Goal: Information Seeking & Learning: Learn about a topic

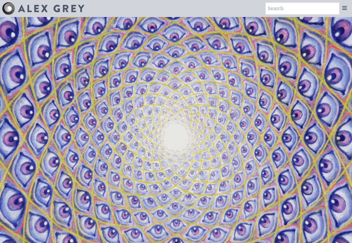
click at [56, 1] on div "Art Writings About" at bounding box center [176, 8] width 352 height 17
click at [56, 11] on img at bounding box center [51, 8] width 66 height 7
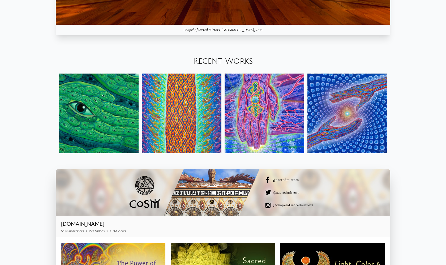
scroll to position [721, 0]
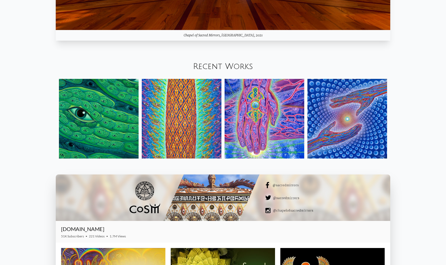
click at [237, 67] on link "Recent Works" at bounding box center [223, 66] width 60 height 9
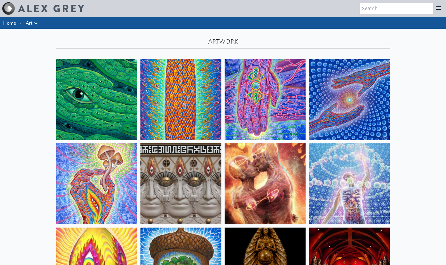
click at [99, 96] on img at bounding box center [96, 99] width 81 height 81
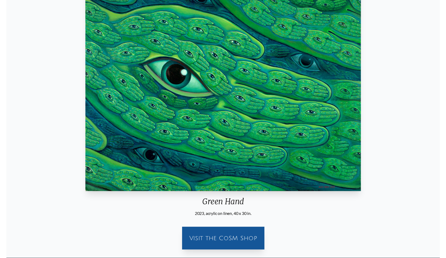
scroll to position [65, 0]
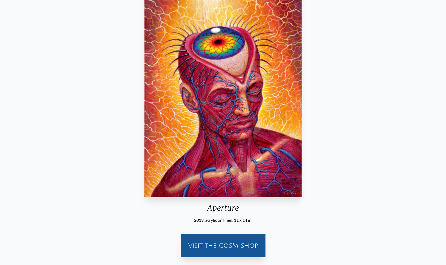
click at [214, 206] on div "Aperture" at bounding box center [223, 210] width 162 height 14
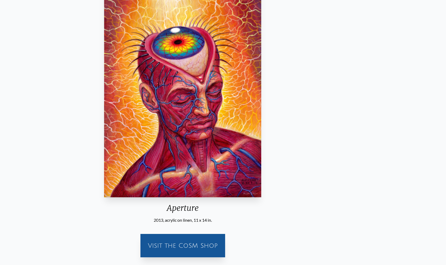
click at [215, 206] on div "Aperture" at bounding box center [183, 210] width 162 height 14
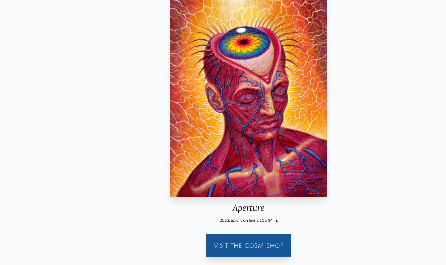
click at [234, 208] on div "Aperture" at bounding box center [249, 210] width 162 height 14
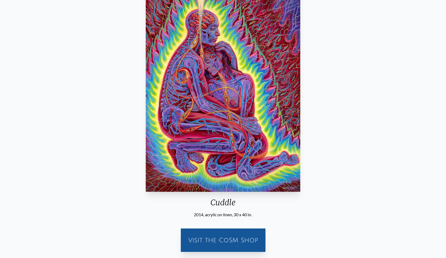
scroll to position [54, 0]
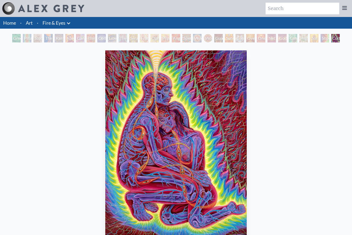
click at [292, 135] on div "Cuddle 2014, acrylic on linen, 30 x 40 in. Visit the CoSM Shop" at bounding box center [175, 175] width 343 height 255
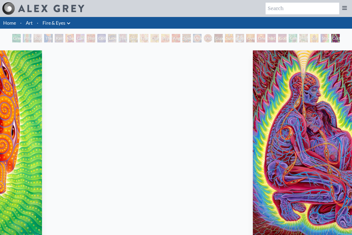
click at [253, 92] on img "31 / 31" at bounding box center [323, 144] width 141 height 188
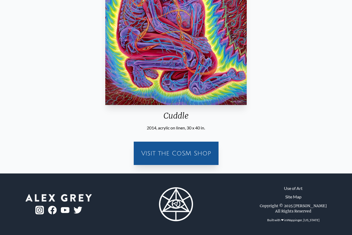
scroll to position [38, 0]
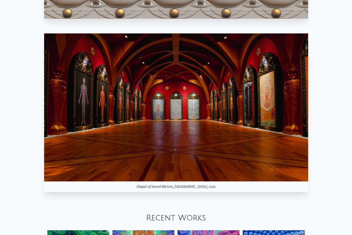
scroll to position [459, 0]
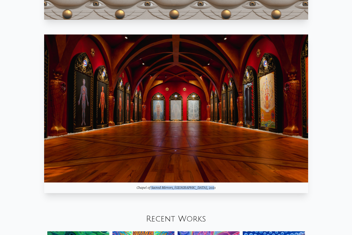
drag, startPoint x: 206, startPoint y: 188, endPoint x: 146, endPoint y: 189, distance: 60.3
click at [146, 189] on div "Chapel of Sacred Mirrors, Entheon, 2021" at bounding box center [176, 188] width 264 height 11
copy div "Chapel of Sacred Mirrors, Entheon, 2021"
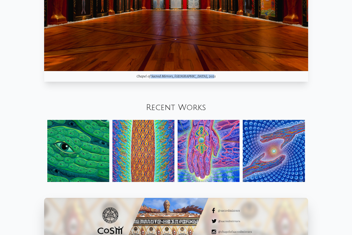
scroll to position [571, 0]
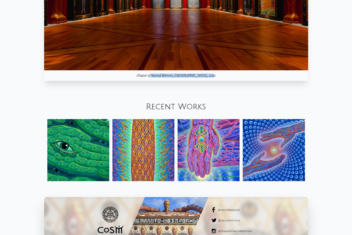
click at [182, 104] on link "Recent Works" at bounding box center [176, 107] width 60 height 9
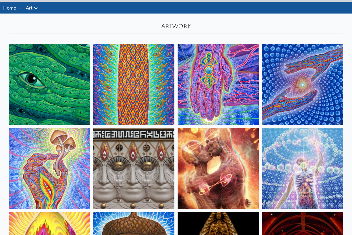
scroll to position [17, 0]
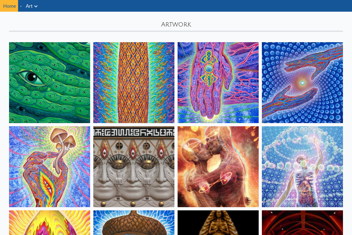
click at [203, 65] on img at bounding box center [218, 82] width 81 height 81
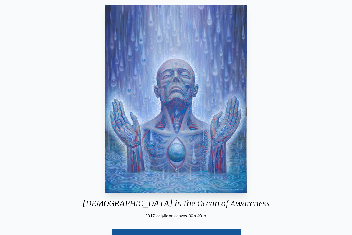
scroll to position [61, 0]
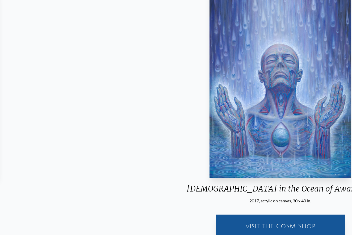
click at [209, 141] on img "21 / 22" at bounding box center [279, 84] width 141 height 188
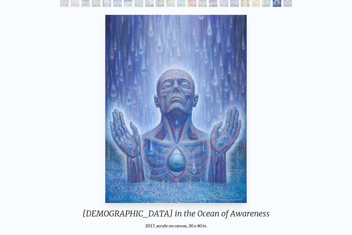
scroll to position [15, 0]
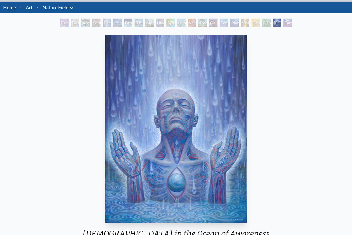
click at [184, 124] on img "21 / 22" at bounding box center [175, 129] width 141 height 188
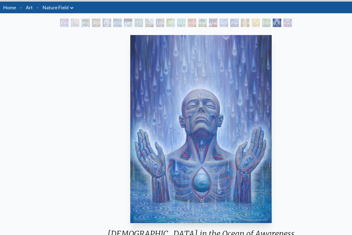
click at [209, 96] on img "21 / 22" at bounding box center [200, 129] width 141 height 188
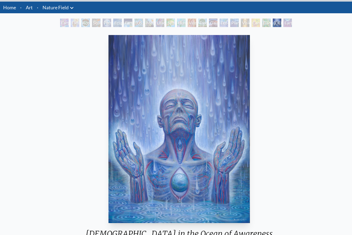
click at [213, 54] on img "21 / 22" at bounding box center [178, 129] width 141 height 188
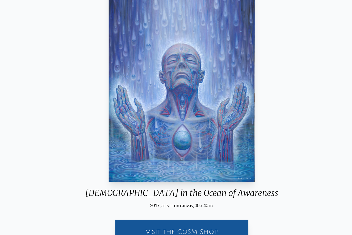
scroll to position [57, 0]
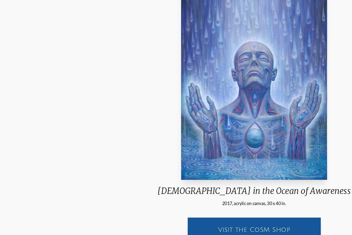
click at [164, 177] on div "Baptism in the Ocean of Awareness 2017, acrylic on canvas, 30 x 40 in." at bounding box center [246, 99] width 196 height 217
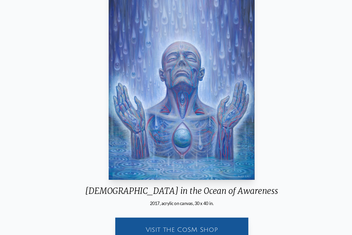
click at [213, 188] on div "Baptism in the Ocean of Awareness" at bounding box center [176, 195] width 196 height 14
click at [211, 188] on div "Baptism in the Ocean of Awareness" at bounding box center [176, 195] width 196 height 14
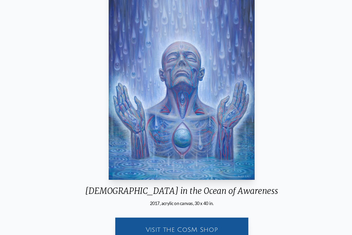
click at [211, 188] on div "Baptism in the Ocean of Awareness" at bounding box center [176, 195] width 196 height 14
click at [273, 23] on div "Baptism in the Ocean of Awareness 2017, acrylic on canvas, 30 x 40 in. Visit th…" at bounding box center [175, 178] width 343 height 374
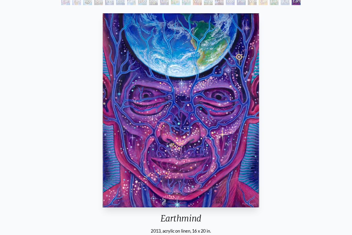
scroll to position [34, 0]
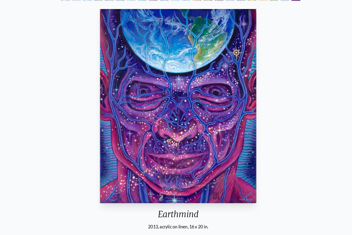
click at [146, 85] on img "22 / 22" at bounding box center [174, 110] width 152 height 188
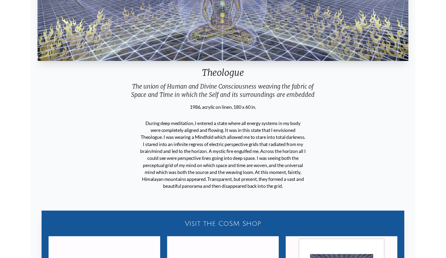
scroll to position [98, 0]
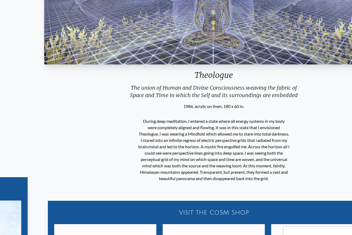
click at [192, 185] on div "Theologue The union of Human and Divine Consciousness weaving the fabric of Spa…" at bounding box center [213, 149] width 343 height 398
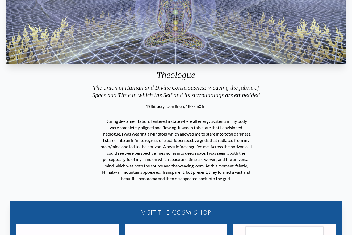
click at [205, 183] on p "During deep meditation, I entered a state where all energy systems in my body w…" at bounding box center [175, 150] width 151 height 68
click at [205, 182] on p "During deep meditation, I entered a state where all energy systems in my body w…" at bounding box center [175, 150] width 151 height 68
click at [206, 182] on p "During deep meditation, I entered a state where all energy systems in my body w…" at bounding box center [175, 150] width 151 height 68
click at [210, 181] on p "During deep meditation, I entered a state where all energy systems in my body w…" at bounding box center [175, 150] width 151 height 68
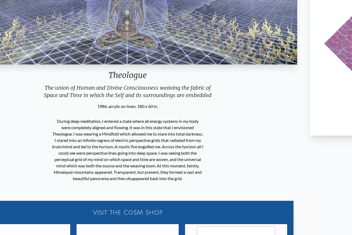
click at [177, 164] on p "During deep meditation, I entered a state where all energy systems in my body w…" at bounding box center [127, 150] width 151 height 68
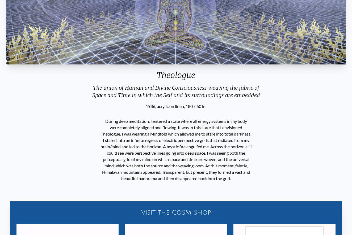
click at [222, 1] on img "17 / 33" at bounding box center [175, 8] width 339 height 112
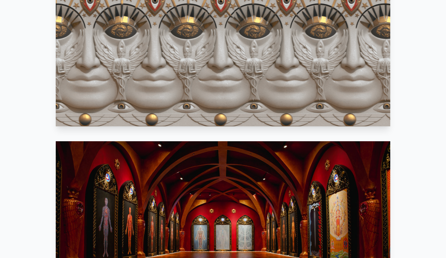
scroll to position [562, 0]
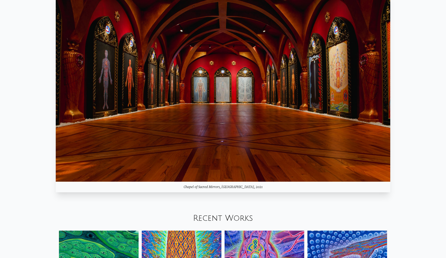
click at [245, 210] on div "Recent Works" at bounding box center [223, 218] width 446 height 18
click at [242, 216] on link "Recent Works" at bounding box center [223, 218] width 60 height 9
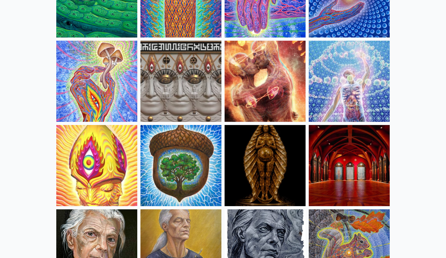
scroll to position [89, 0]
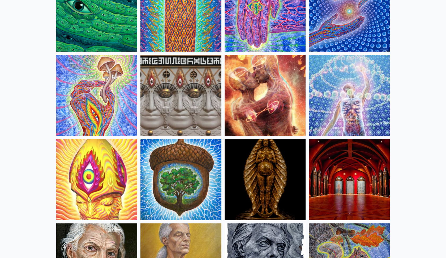
click at [273, 114] on img at bounding box center [265, 95] width 81 height 81
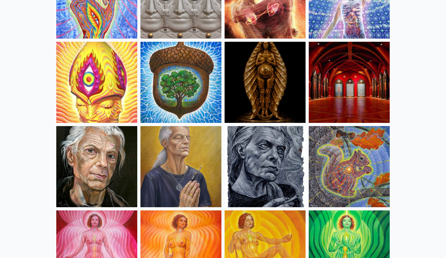
scroll to position [188, 0]
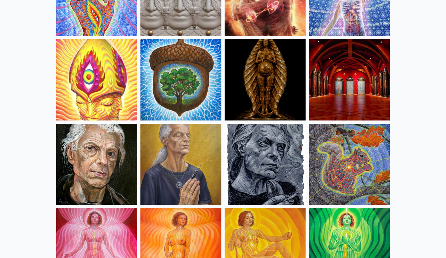
click at [341, 76] on img at bounding box center [349, 79] width 81 height 81
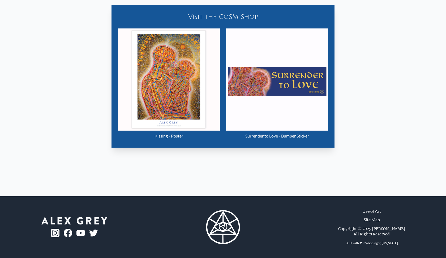
scroll to position [313, 0]
click at [180, 130] on img "2 / 4" at bounding box center [169, 79] width 102 height 102
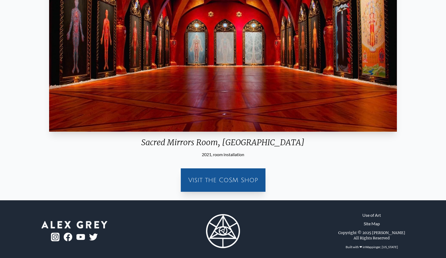
scroll to position [124, 0]
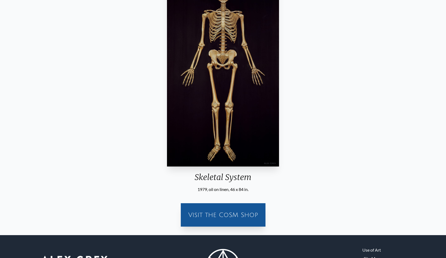
scroll to position [66, 0]
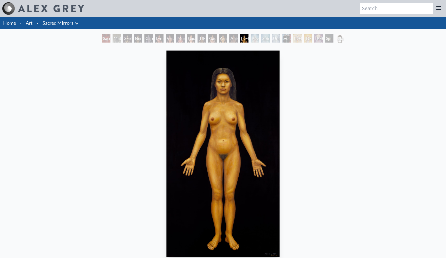
click at [52, 7] on img at bounding box center [51, 8] width 66 height 7
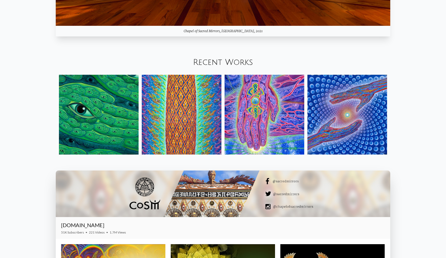
scroll to position [737, 0]
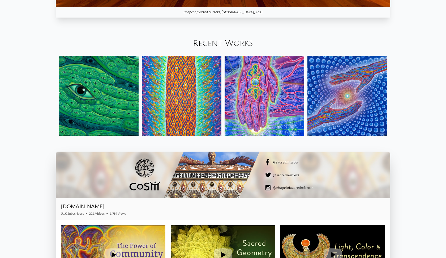
click at [205, 44] on link "Recent Works" at bounding box center [223, 43] width 60 height 9
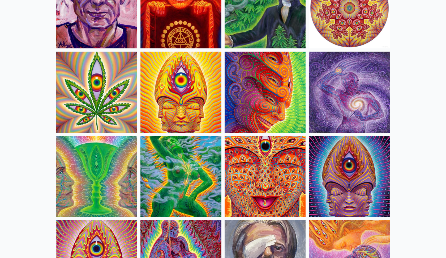
scroll to position [942, 0]
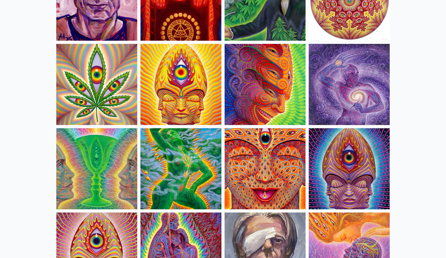
click at [324, 105] on img at bounding box center [349, 84] width 81 height 81
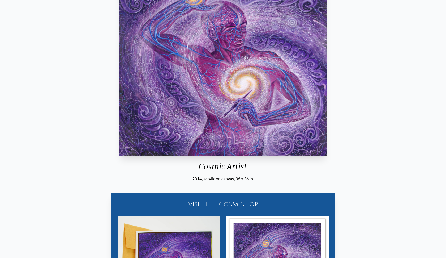
scroll to position [182, 0]
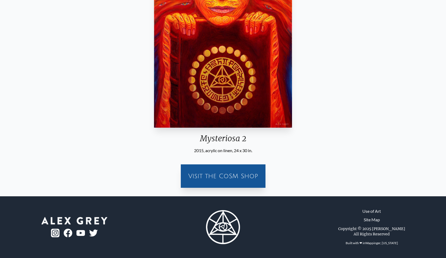
scroll to position [129, 0]
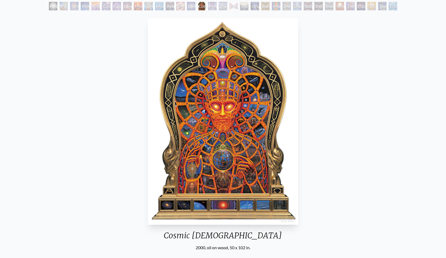
scroll to position [32, 0]
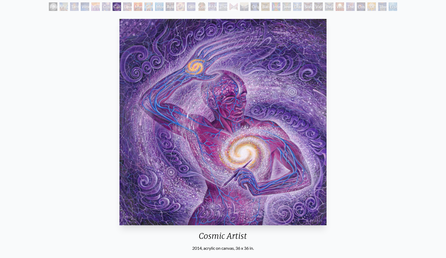
scroll to position [42, 0]
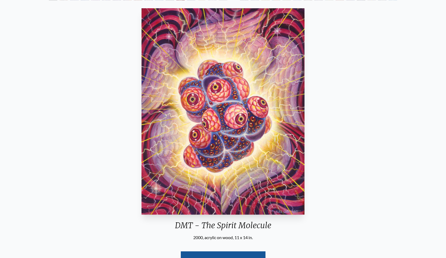
click at [332, 25] on div "DMT - The Spirit Molecule 2000, acrylic on wood, 11 x 14 in. Visit the CoSM Shop" at bounding box center [223, 142] width 438 height 273
click at [108, 108] on div "DMT - The Spirit Molecule 2000, acrylic on wood, 11 x 14 in. Visit the CoSM Shop" at bounding box center [223, 142] width 438 height 273
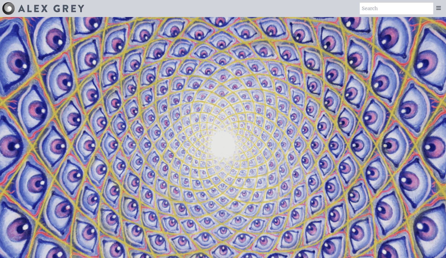
click at [396, 8] on input "search" at bounding box center [397, 9] width 74 height 12
type input "hna"
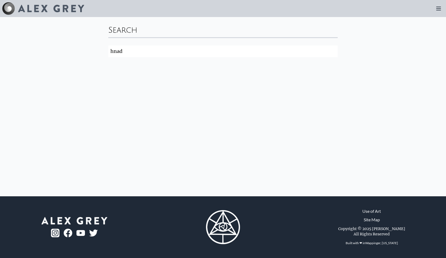
click at [264, 47] on input "hnad" at bounding box center [223, 51] width 230 height 12
click at [204, 70] on div "Search hand Search" at bounding box center [223, 106] width 446 height 179
click at [218, 56] on input "hand" at bounding box center [223, 51] width 230 height 12
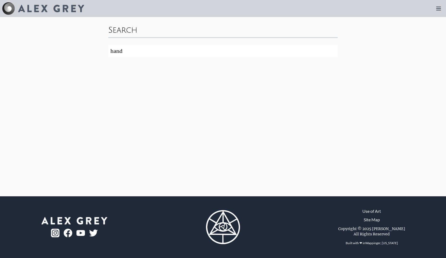
click at [218, 56] on input "hand" at bounding box center [223, 51] width 230 height 12
type input "beethoven"
click at [40, 8] on img at bounding box center [51, 8] width 66 height 7
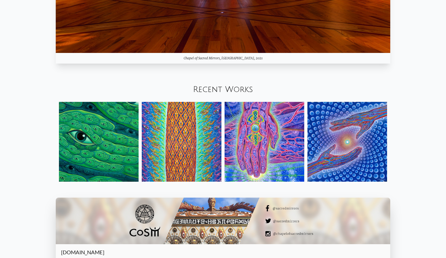
scroll to position [691, 0]
click at [235, 93] on link "Recent Works" at bounding box center [223, 89] width 60 height 9
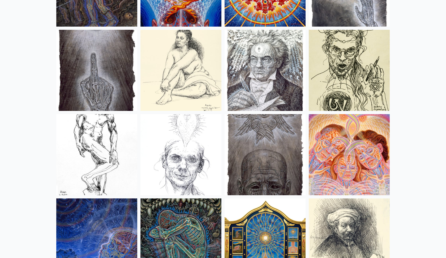
scroll to position [4242, 0]
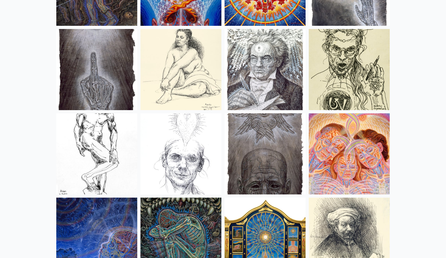
click at [261, 90] on img at bounding box center [265, 69] width 81 height 81
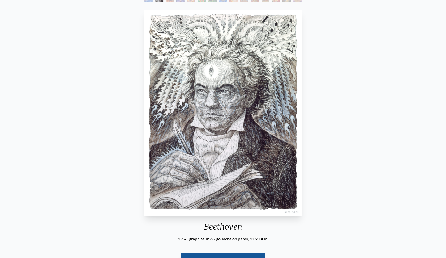
scroll to position [42, 0]
